Goal: Browse casually

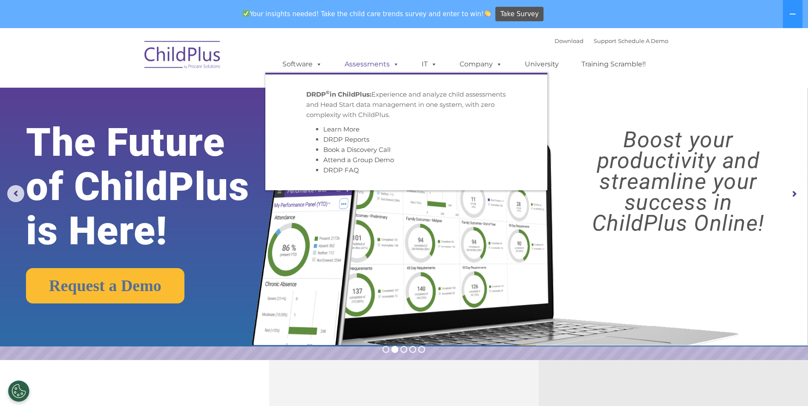
select select "MEDIUM"
click at [184, 60] on img at bounding box center [182, 56] width 85 height 43
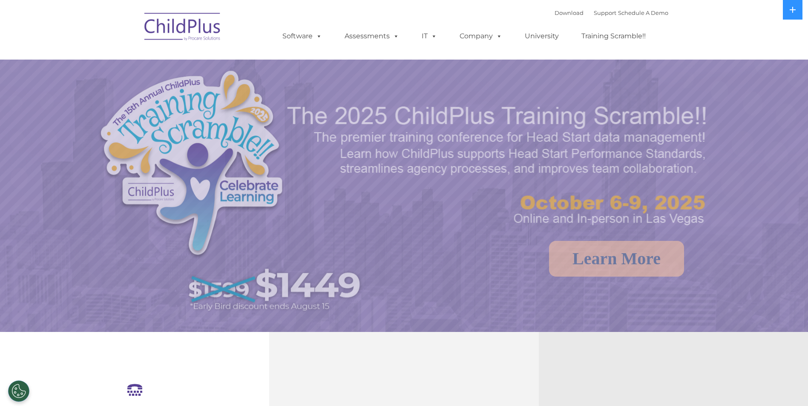
select select "MEDIUM"
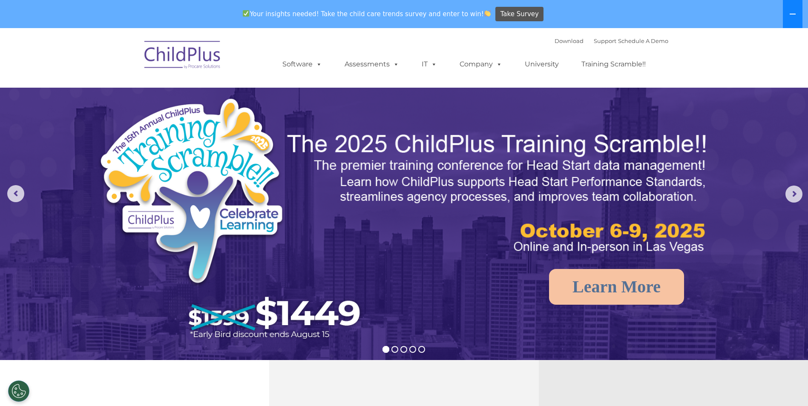
click at [797, 7] on button at bounding box center [793, 14] width 20 height 28
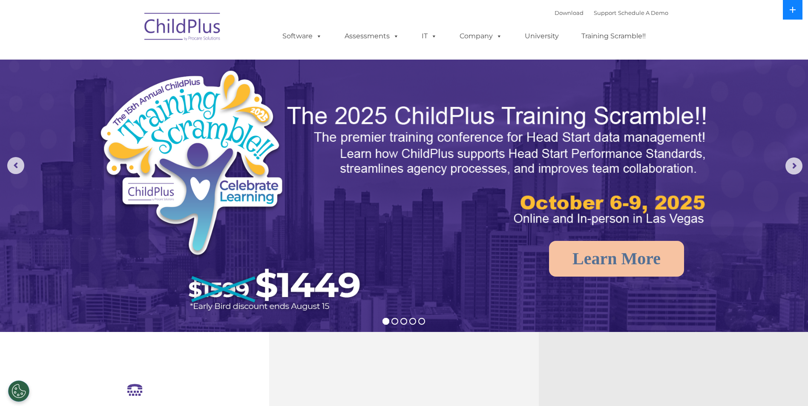
click at [797, 7] on button at bounding box center [793, 10] width 20 height 20
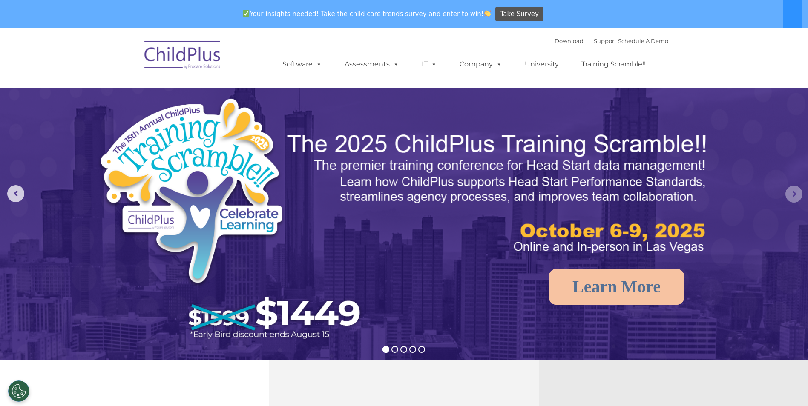
click at [791, 192] on rs-arrow at bounding box center [794, 194] width 17 height 17
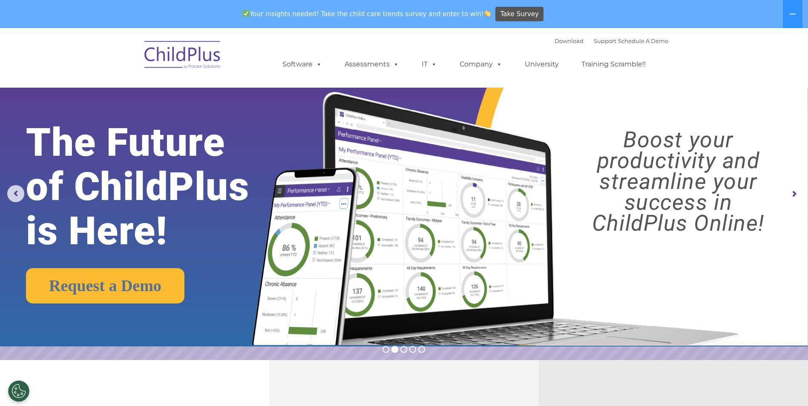
click at [791, 192] on rs-arrow at bounding box center [794, 194] width 17 height 17
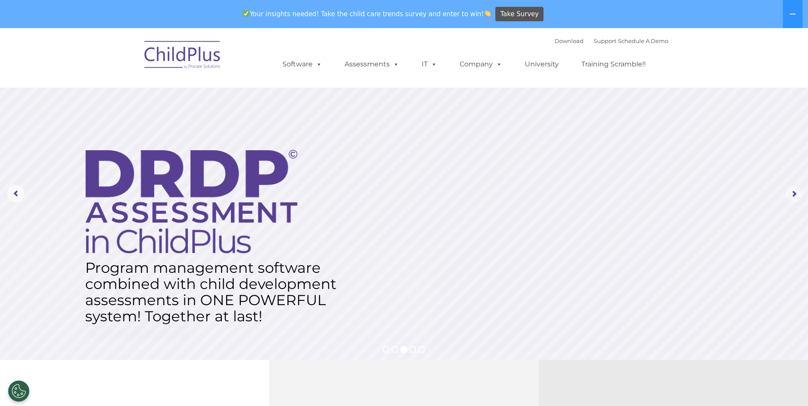
click at [791, 192] on rs-arrow at bounding box center [794, 194] width 17 height 17
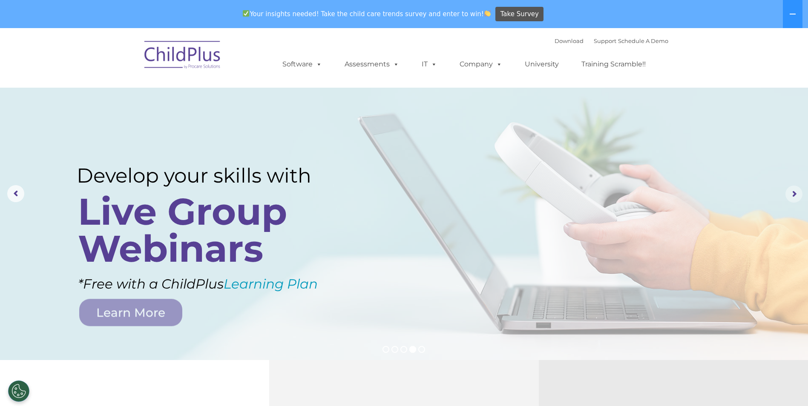
click at [791, 192] on rs-arrow at bounding box center [794, 194] width 17 height 17
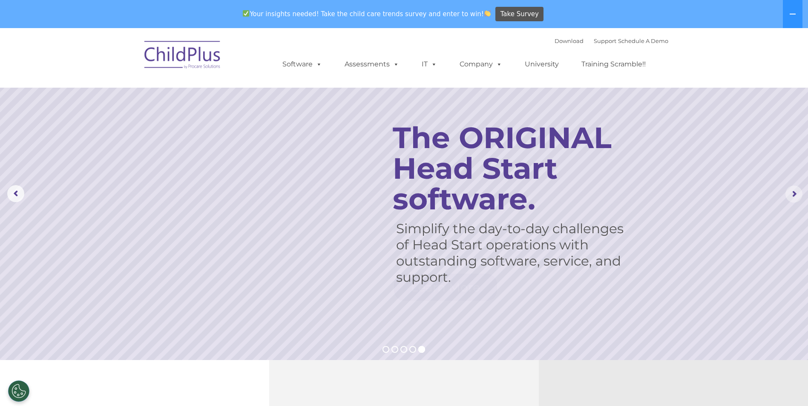
click at [791, 192] on rs-arrow at bounding box center [794, 194] width 17 height 17
